Goal: Transaction & Acquisition: Purchase product/service

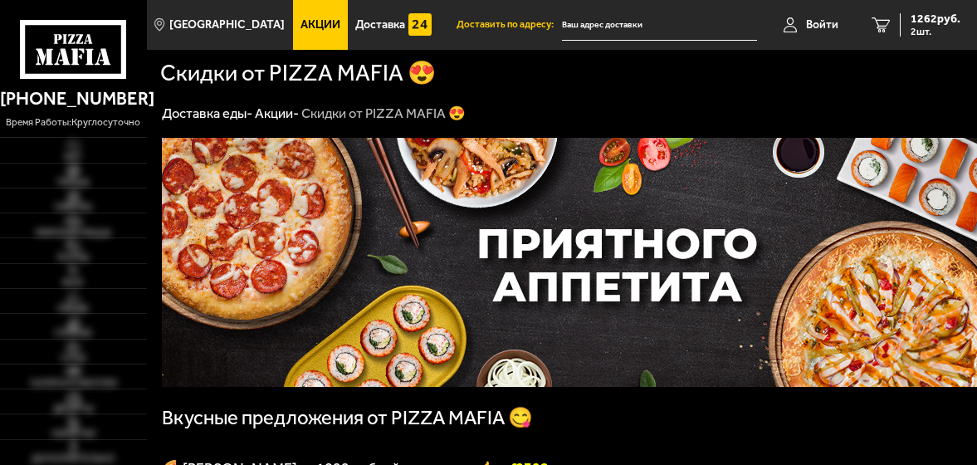
type input "[STREET_ADDRESS]"
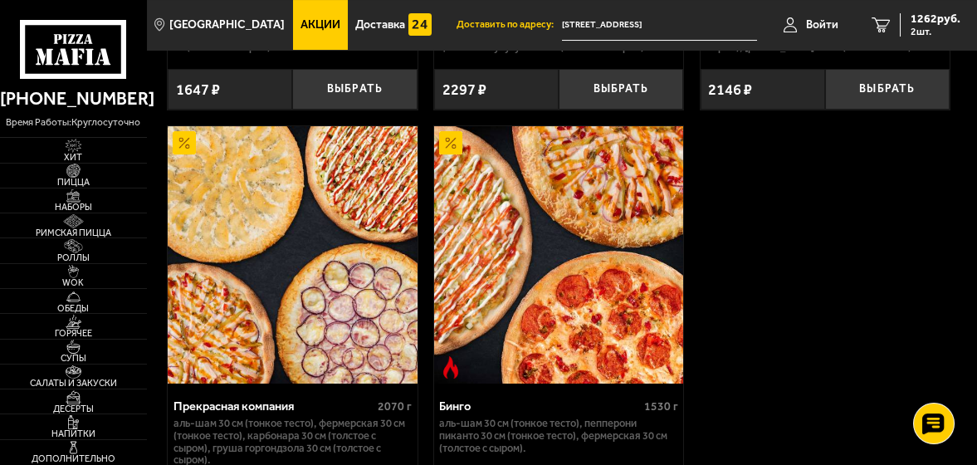
scroll to position [977, 0]
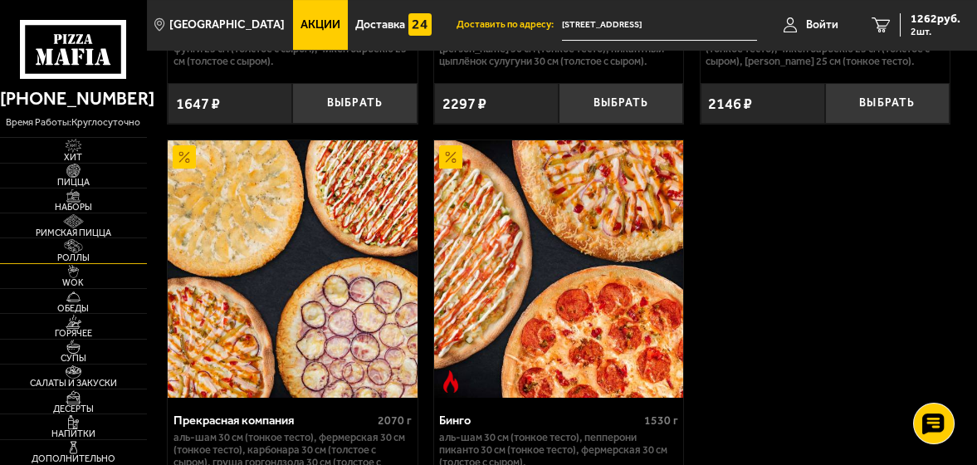
click at [76, 253] on span "Роллы" at bounding box center [73, 257] width 147 height 9
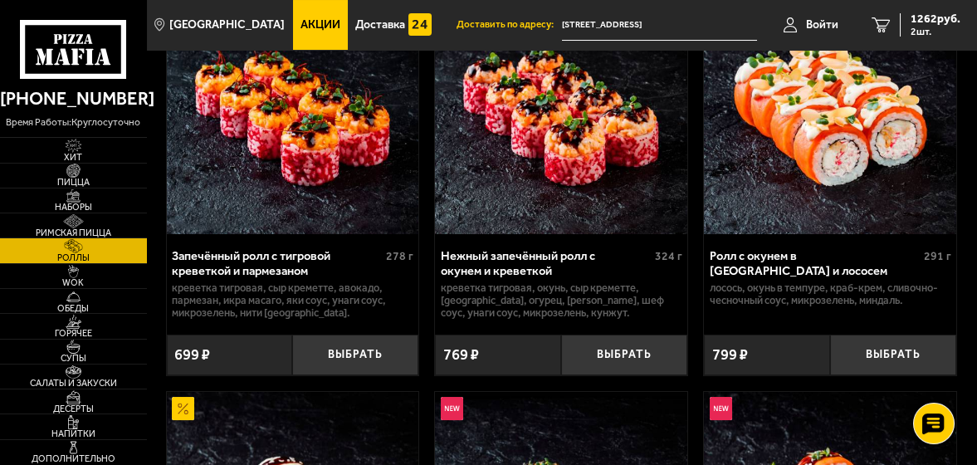
scroll to position [664, 0]
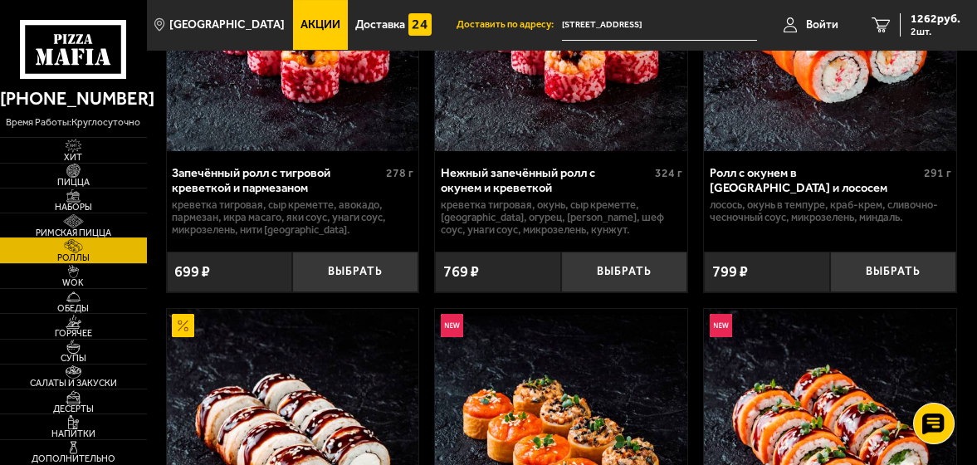
click at [93, 226] on img at bounding box center [73, 221] width 39 height 14
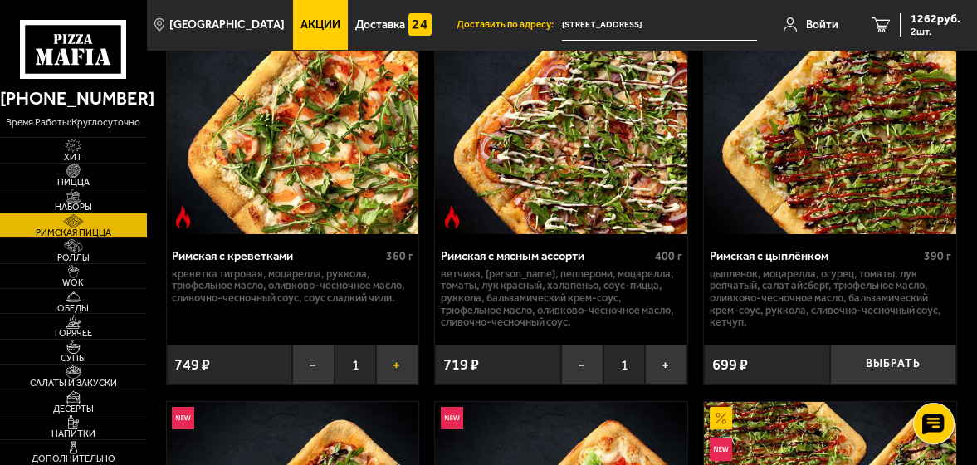
scroll to position [249, 0]
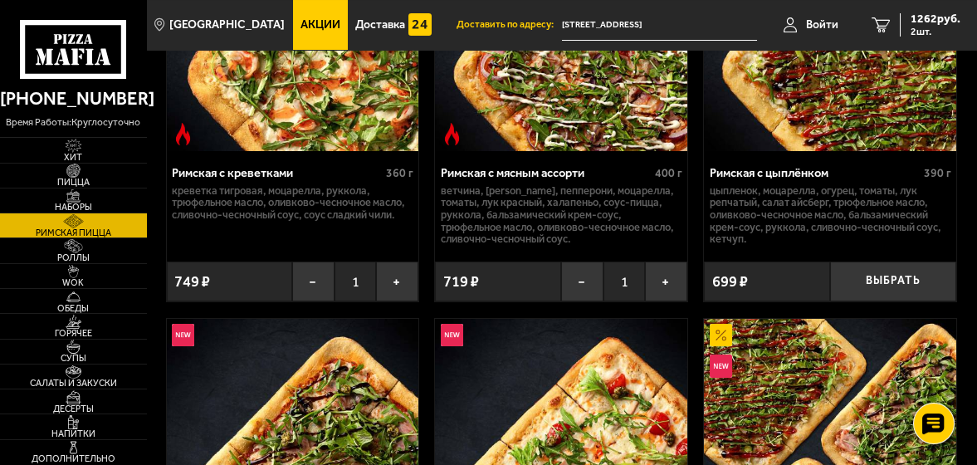
click at [313, 108] on img at bounding box center [293, 22] width 252 height 257
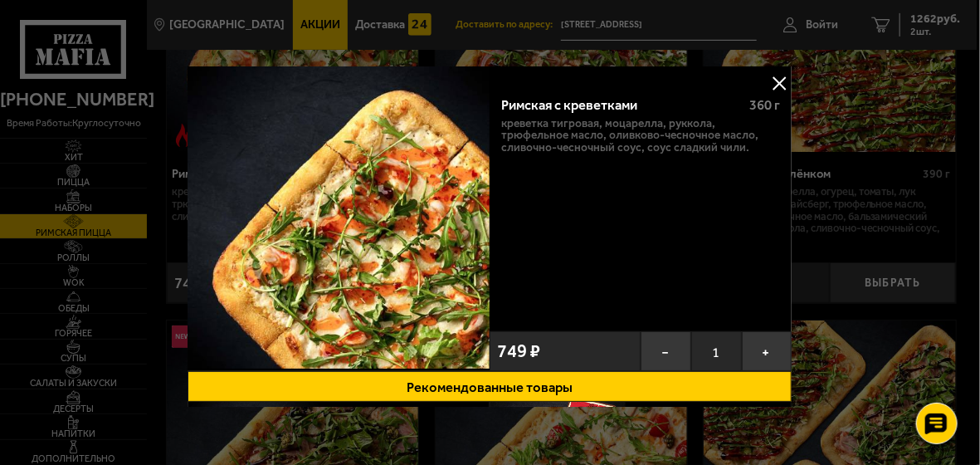
click at [778, 82] on button at bounding box center [780, 83] width 25 height 25
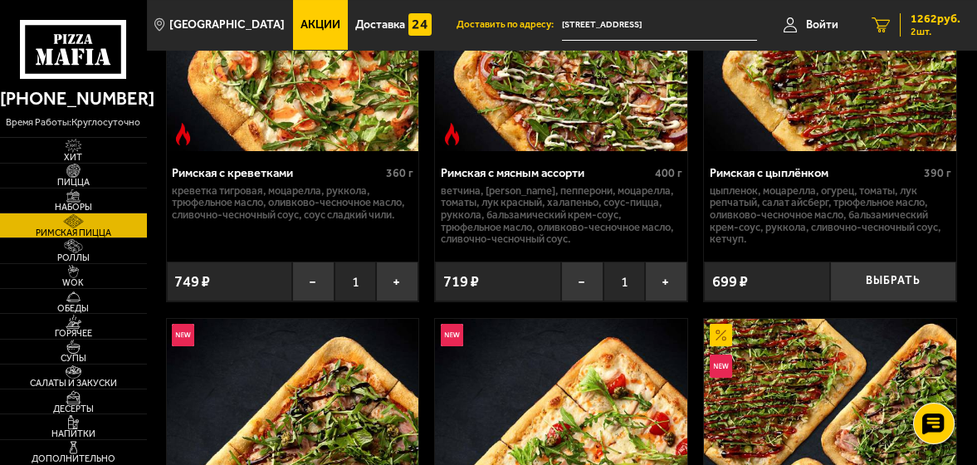
click at [927, 13] on span "1262 руб." at bounding box center [936, 19] width 50 height 12
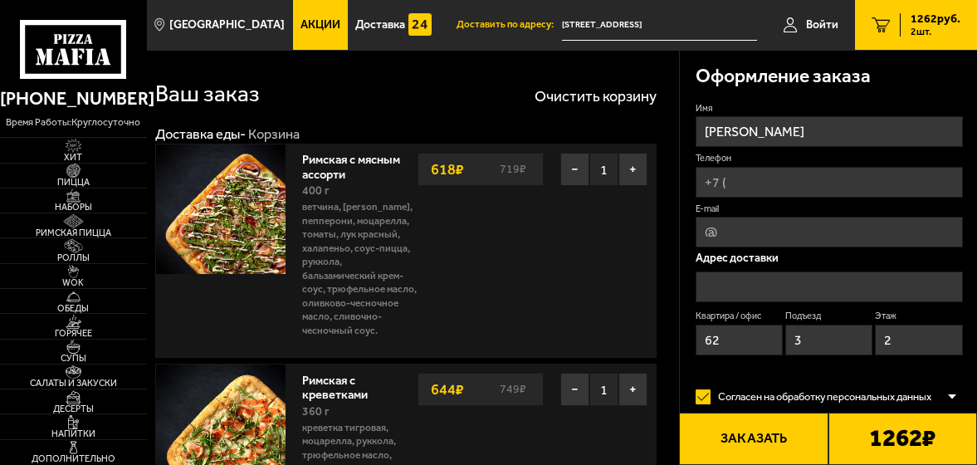
type input "[STREET_ADDRESS]"
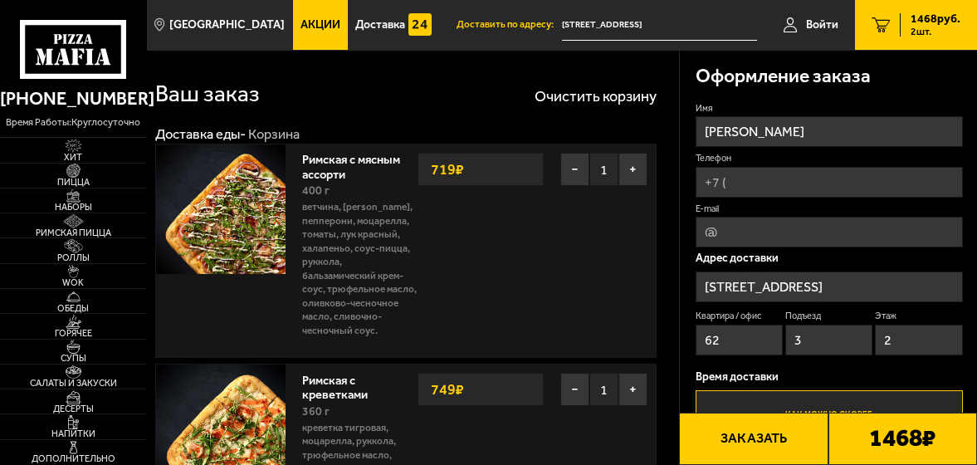
click at [770, 439] on button "Заказать" at bounding box center [753, 439] width 149 height 52
click at [725, 442] on button "Заказать" at bounding box center [753, 439] width 149 height 52
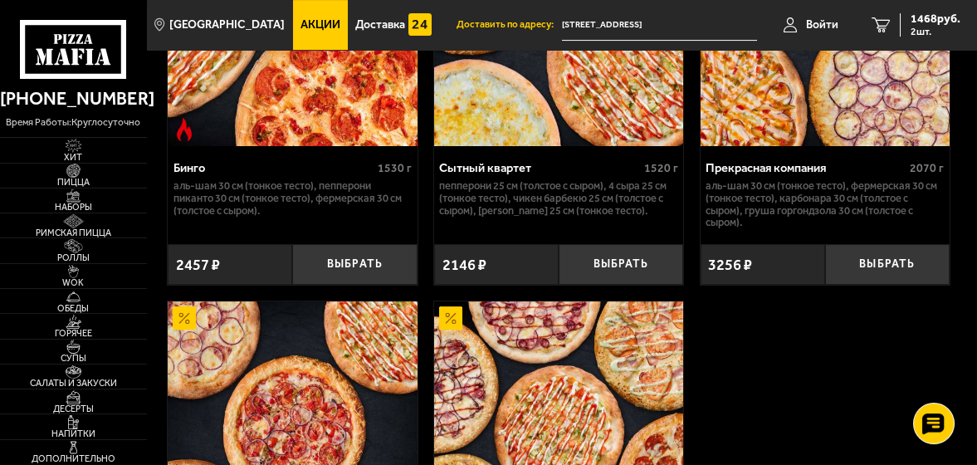
scroll to position [2159, 0]
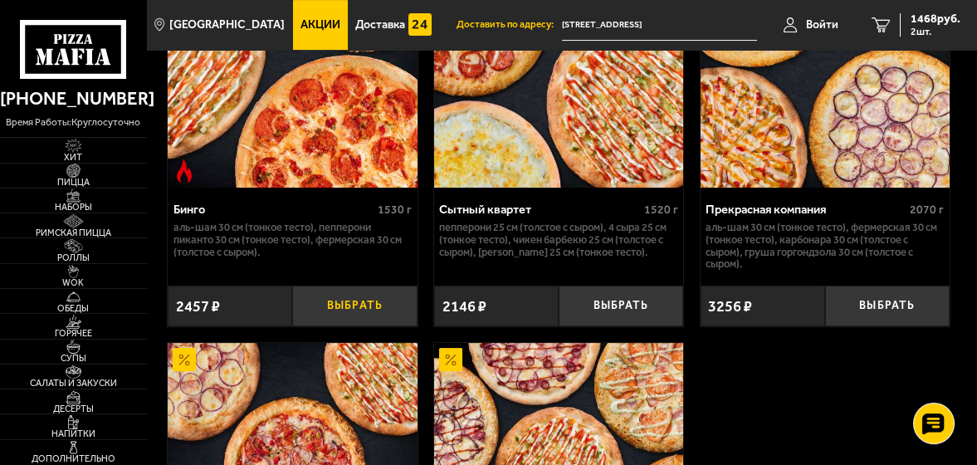
click at [345, 326] on button "Выбрать" at bounding box center [354, 306] width 125 height 41
click at [936, 22] on span "3925 руб." at bounding box center [936, 19] width 50 height 12
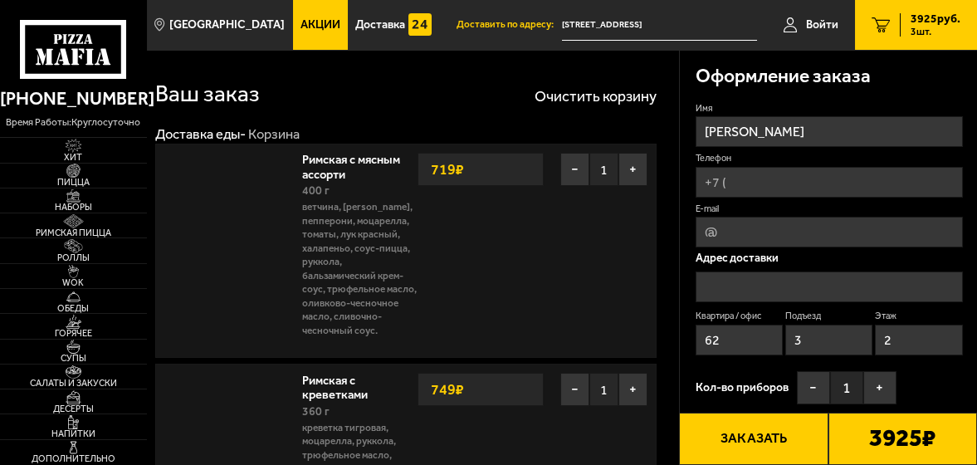
type input "[STREET_ADDRESS]"
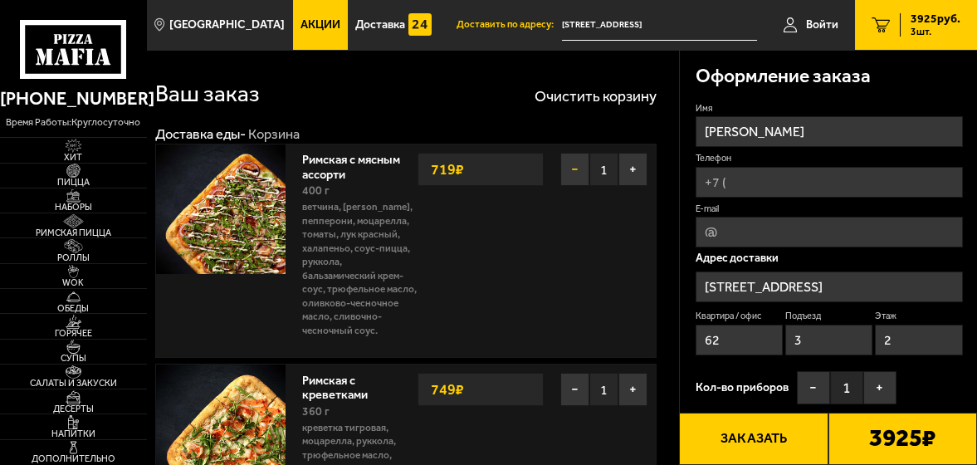
click at [582, 171] on button "−" at bounding box center [574, 169] width 29 height 33
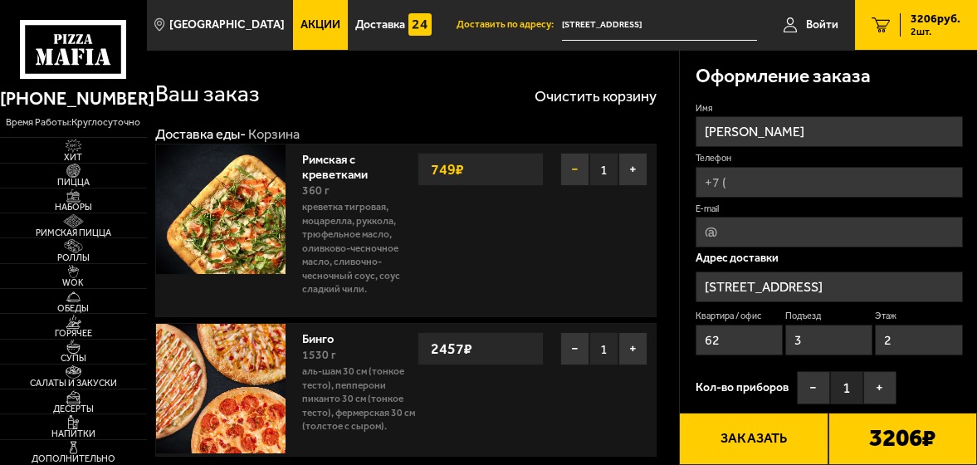
click at [565, 174] on button "−" at bounding box center [574, 169] width 29 height 33
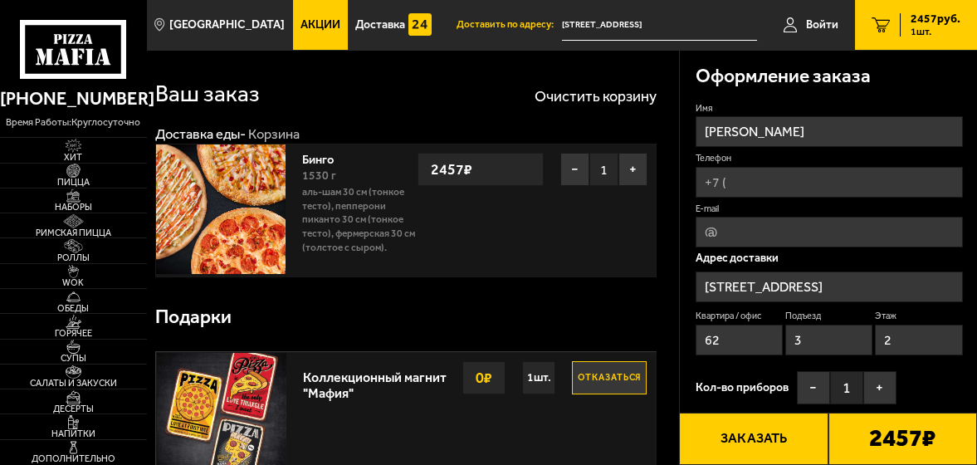
click at [777, 451] on button "Заказать" at bounding box center [753, 439] width 149 height 52
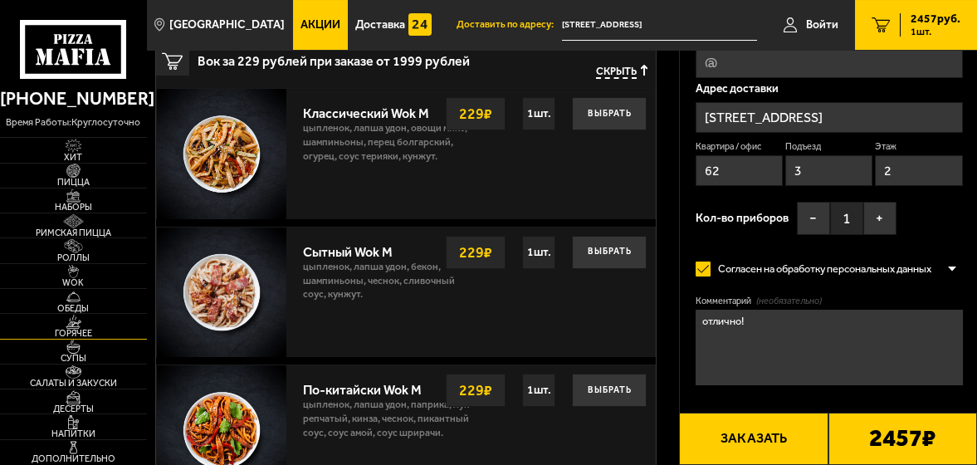
scroll to position [581, 0]
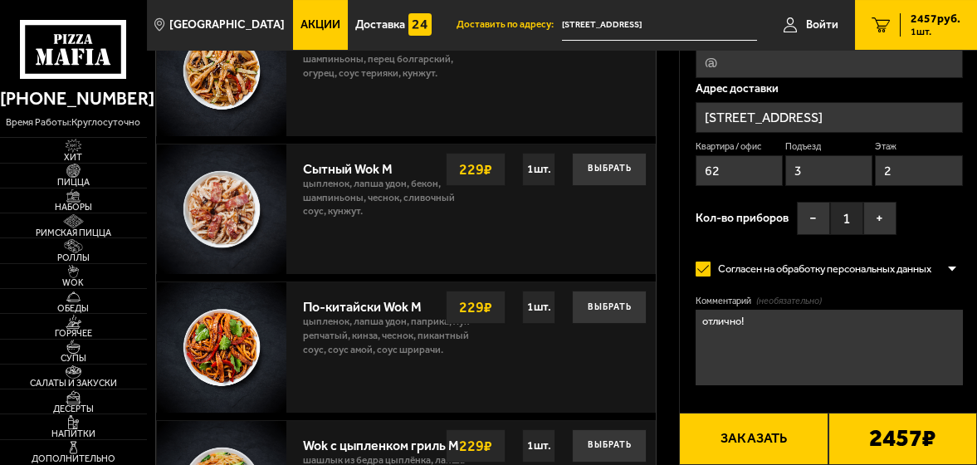
click at [199, 350] on img at bounding box center [222, 347] width 130 height 130
click at [378, 320] on p "цыпленок, лапша удон, паприка, лук репчатый, кинза, чеснок, пикантный соус, соу…" at bounding box center [389, 340] width 172 height 50
click at [84, 276] on img at bounding box center [73, 272] width 39 height 14
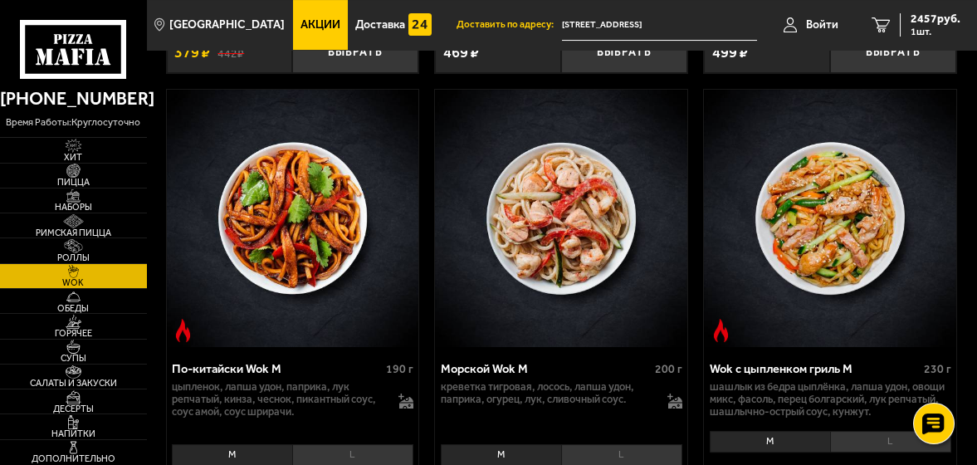
scroll to position [1411, 0]
